Goal: Find contact information: Find contact information

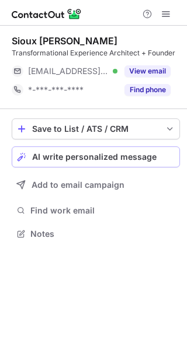
scroll to position [226, 187]
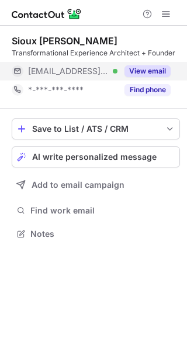
click at [140, 70] on button "View email" at bounding box center [147, 71] width 46 height 12
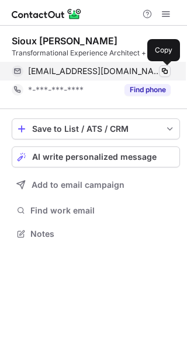
click at [162, 71] on span at bounding box center [164, 70] width 9 height 9
